Goal: Find specific page/section: Find specific page/section

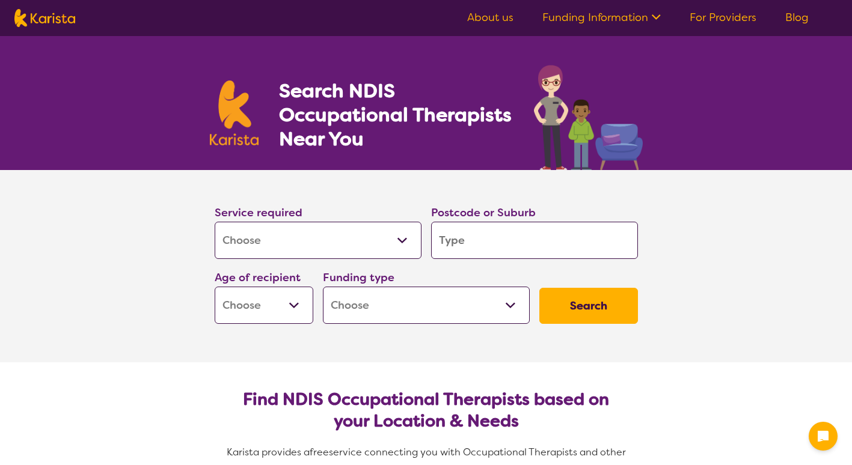
select select "[MEDICAL_DATA]"
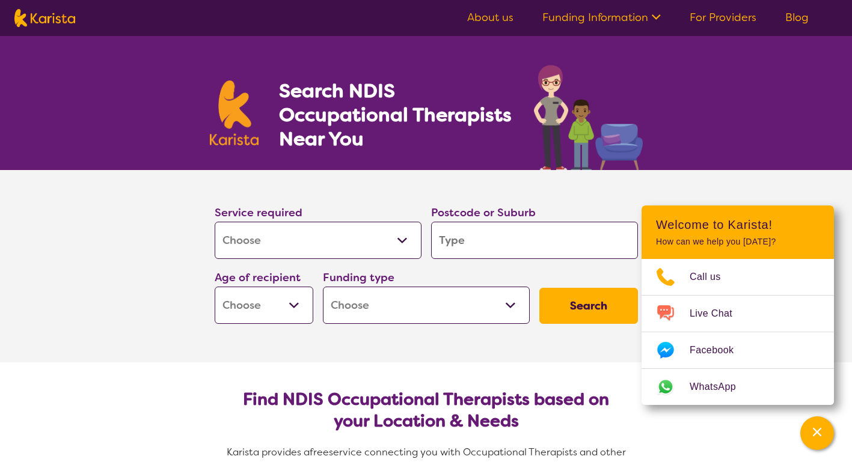
click at [467, 233] on input "search" at bounding box center [534, 240] width 207 height 37
type input "s"
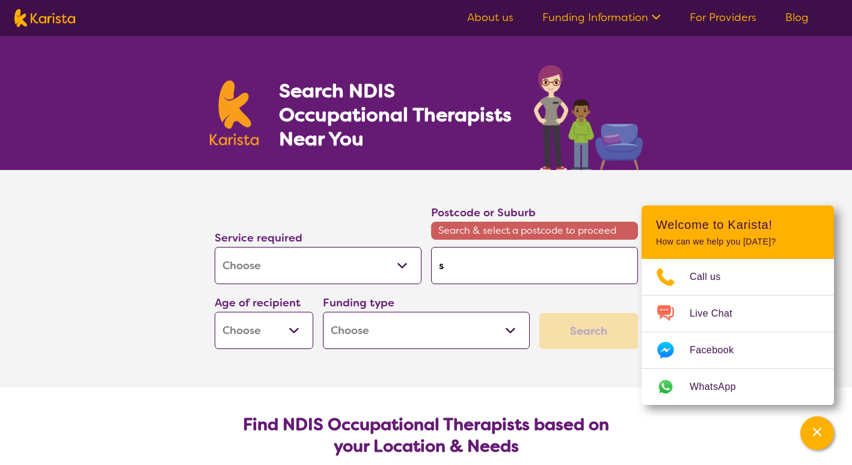
type input "so"
type input "sou"
type input "sout"
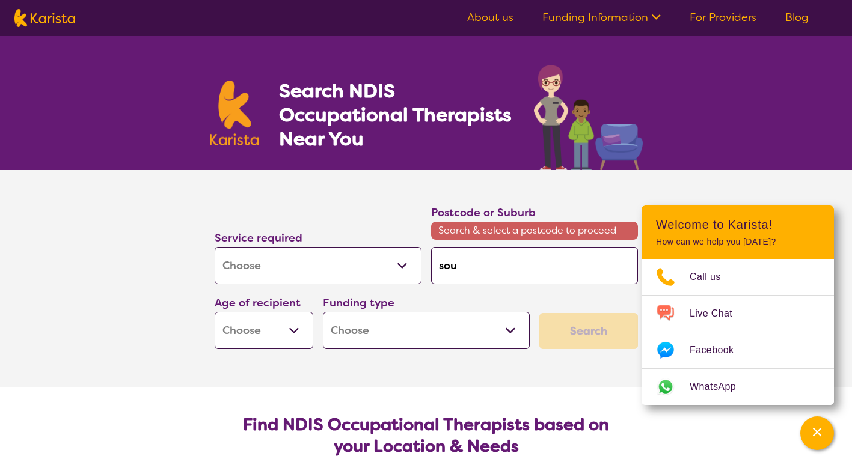
type input "sout"
type input "south"
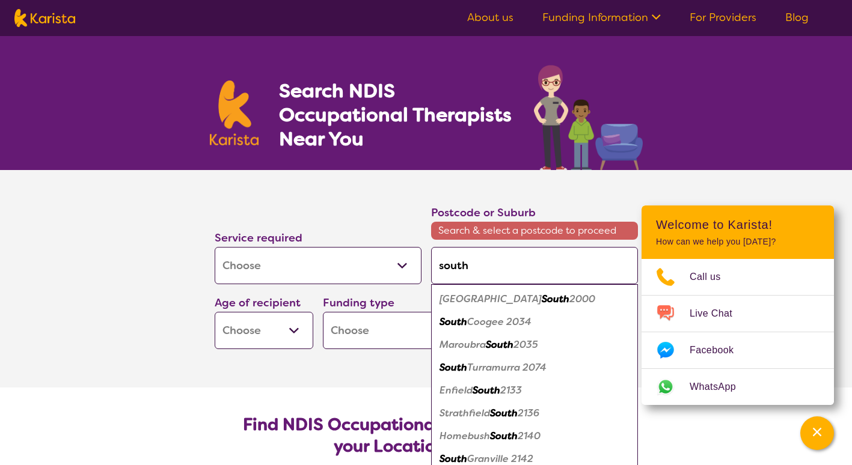
type input "southp"
type input "southpo"
type input "southpor"
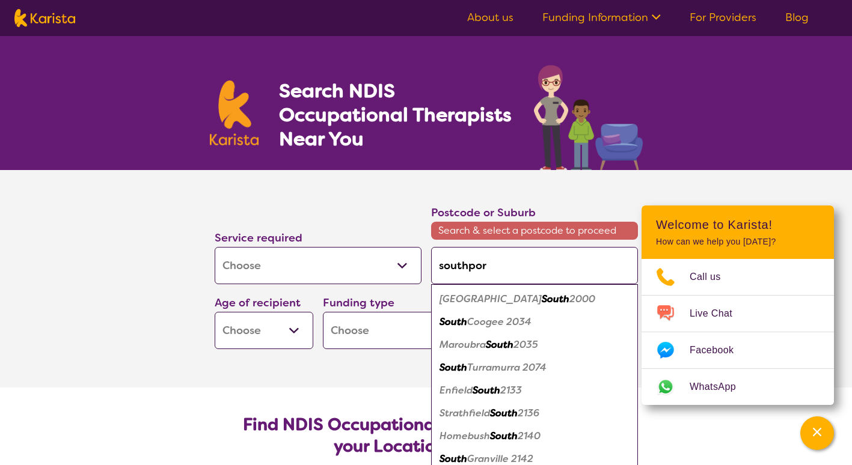
type input "southpor"
type input "southport"
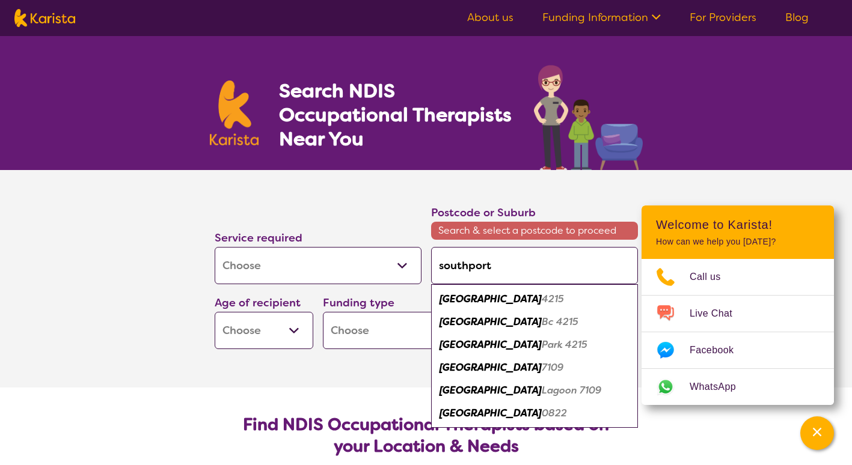
type input "southport"
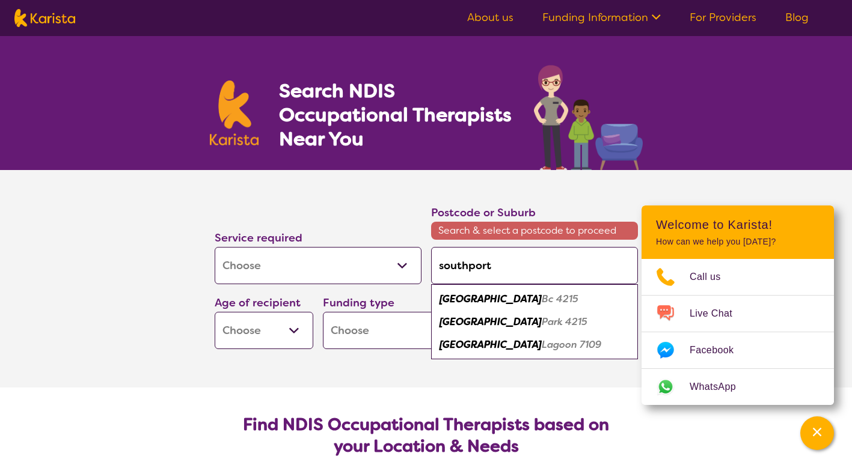
type input "southport"
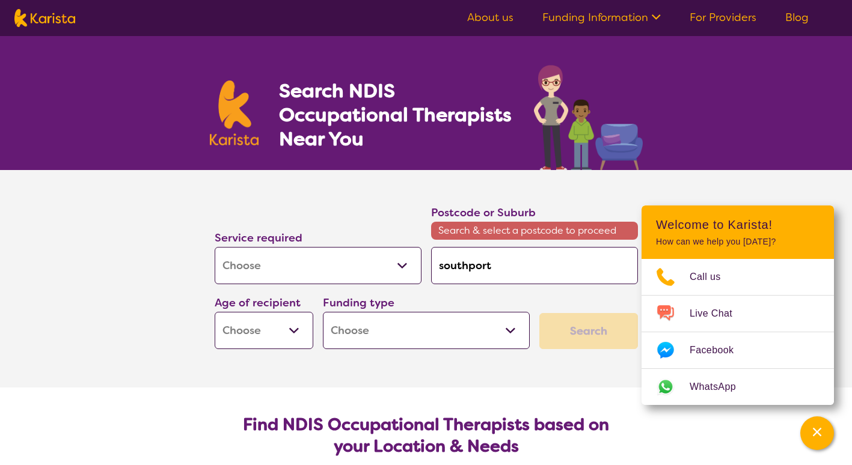
click at [265, 328] on select "Early Childhood - 0 to 9 Child - 10 to 11 Adolescent - 12 to 17 Adult - 18 to 6…" at bounding box center [264, 330] width 99 height 37
drag, startPoint x: 483, startPoint y: 382, endPoint x: 537, endPoint y: 322, distance: 80.8
click at [484, 375] on section "Service required Allied Health Assistant Assessment ([MEDICAL_DATA] or [MEDICAL…" at bounding box center [426, 279] width 481 height 218
click at [812, 47] on div "Search NDIS Occupational Therapists Near You" at bounding box center [426, 103] width 852 height 134
